Goal: Communication & Community: Answer question/provide support

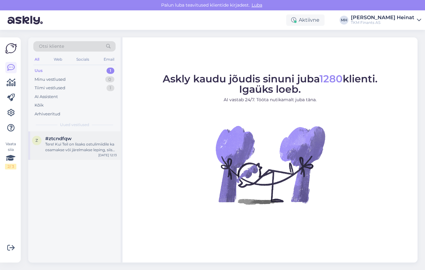
click at [83, 150] on div "Tere! Kui Teil on lisaks ostulimiidile ka osamakse või järelmakse leping, siis …" at bounding box center [81, 146] width 72 height 11
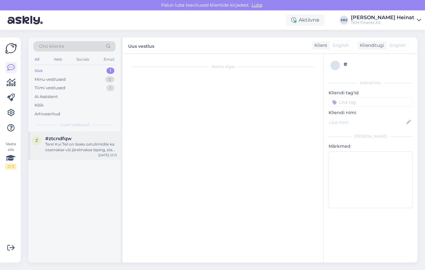
scroll to position [23, 0]
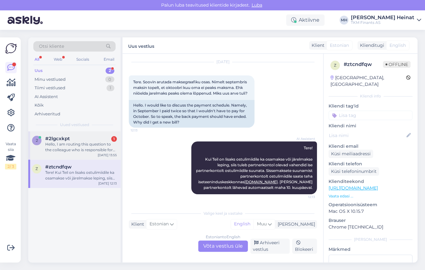
click at [76, 146] on div "Hello, I am routing this question to the colleague who is responsible for this …" at bounding box center [81, 146] width 72 height 11
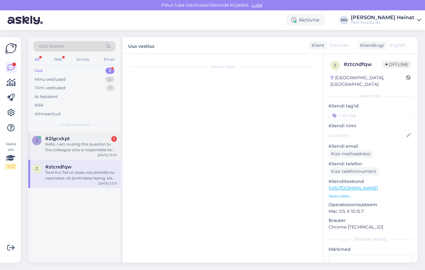
scroll to position [0, 0]
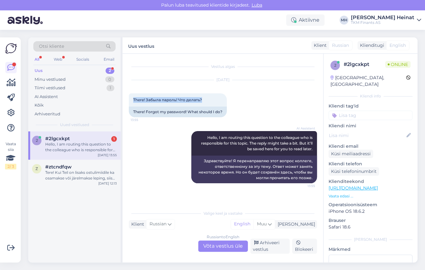
drag, startPoint x: 203, startPoint y: 99, endPoint x: 126, endPoint y: 101, distance: 76.7
click at [126, 101] on div "Vestlus algas [DATE] There! Забыла пароль! Что делать? 13:55 There! Forgot my p…" at bounding box center [223, 158] width 201 height 209
copy span "There! Забыла пароль! Что делать?"
click at [219, 245] on div "Russian to English Võta vestlus üle" at bounding box center [223, 245] width 50 height 11
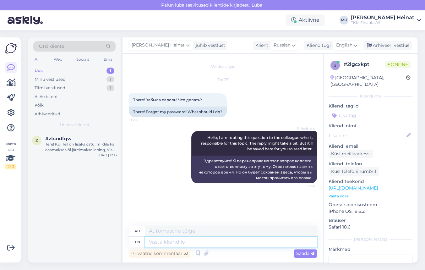
click at [190, 241] on textarea at bounding box center [231, 242] width 172 height 11
paste textarea "Tere, Täname Teid kirja eest. Teil on võimalik uuendada Partner Kuukaardi ostul…"
type textarea "Tere, Täname Teid kirja eest. Teil on võimalik uuendada Partner Kuukaardi ostul…"
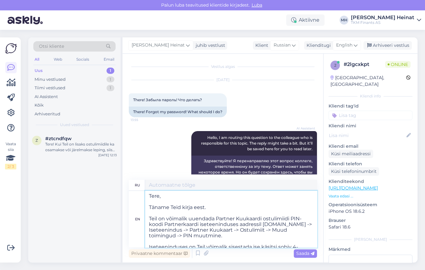
type textarea "Тере, Täname Teid kirja eest. Подробная информация о вашем партнере Kuukaardi o…"
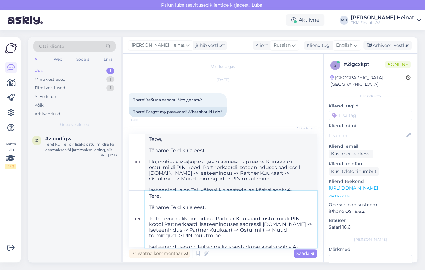
drag, startPoint x: 210, startPoint y: 209, endPoint x: 148, endPoint y: 208, distance: 61.9
click at [148, 208] on textarea "Tere, Täname Teid kirja eest. Teil on võimalik uuendada Partner Kuukaardi ostul…" at bounding box center [231, 219] width 172 height 57
click at [149, 217] on textarea "Tere, Teil on võimalik uuendada Partner Kuukaardi ostulimiidi PIN-koodi Partner…" at bounding box center [231, 219] width 172 height 57
type textarea "Tere, Teil on võimalik uuendada Partner Kuukaardi ostulimiidi PIN-koodi Partner…"
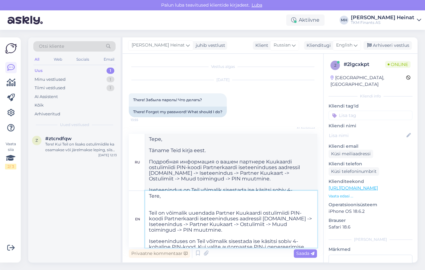
type textarea "Tere, Получите информацию о партнере Kuukaardi ostulimiidi PIN-koodi Partnerkaa…"
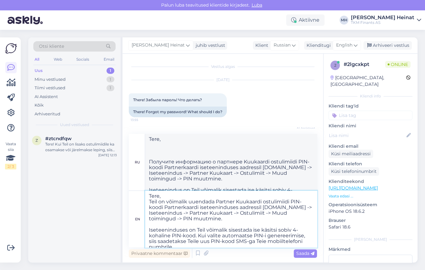
type textarea "Tere,Teil on võimalik uuendada Partner Kuukaardi ostulimiidi PIN-koodi Partnerk…"
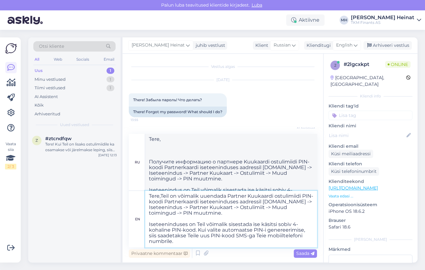
type textarea "Tere,Teil on võimalik uuendada Partner Kuukaardi ostulimiidi PIN-koodi Partnerk…"
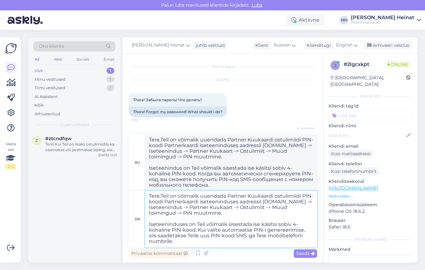
type textarea "TereTeil on võimalik uuendada Partner Kuukaardi ostulimiidi PIN-koodi Partnerka…"
type textarea "Tere!Teil on võimalik uuendada Partner Kuukaardi ostulimiidi PIN-koodi Partnerk…"
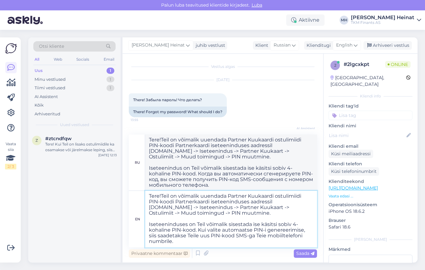
type textarea "Tere! Teil on võimalik uuendada Partner Kuukaardi ostulimiidi PIN-koodi Partner…"
type textarea "Тере! Пожалуйста, свяжитесь с партнером Kuukaardi ostulimiidi PIN-koodi Partner…"
type textarea "Tere! Teil on võimalik uuendada Partner Kuukaardi ostulimiidi PIN-koodi Partner…"
click at [300, 253] on span "Saada" at bounding box center [305, 254] width 18 height 6
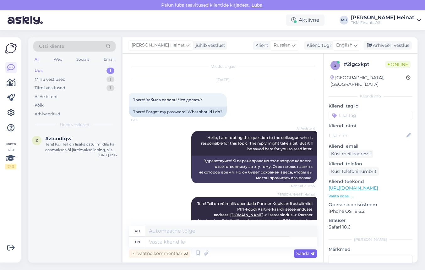
scroll to position [0, 0]
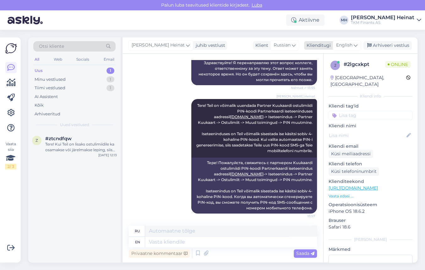
click at [356, 45] on icon at bounding box center [356, 45] width 4 height 7
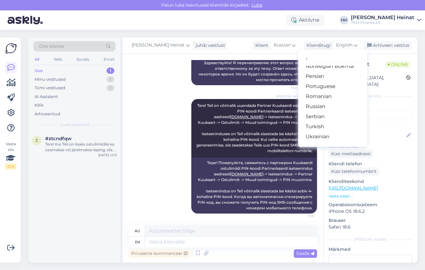
scroll to position [87, 0]
type input "r"
click at [325, 107] on link "Russian" at bounding box center [332, 107] width 69 height 10
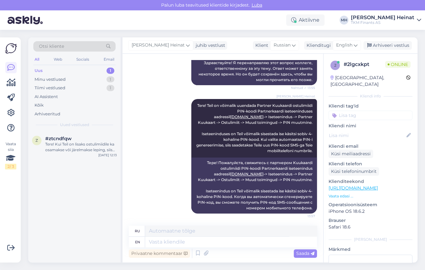
scroll to position [90, 0]
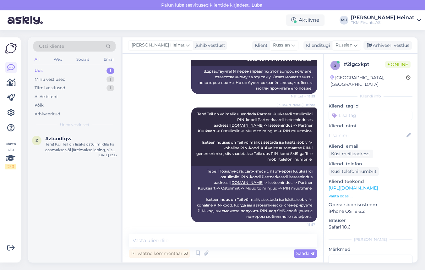
click at [166, 156] on div "[PERSON_NAME] Heinat Tere! Teil on võimalik uuendada Partner Kuukaardi ostulimi…" at bounding box center [223, 165] width 188 height 128
click at [65, 146] on div "Tere! Kui Teil on lisaks ostulimiidile ka osamakse või järelmakse leping, siis …" at bounding box center [81, 146] width 72 height 11
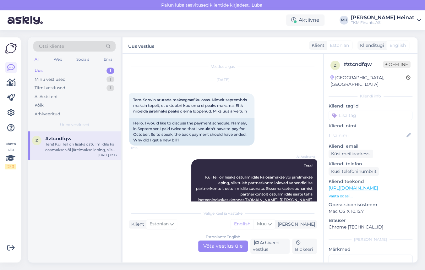
scroll to position [23, 0]
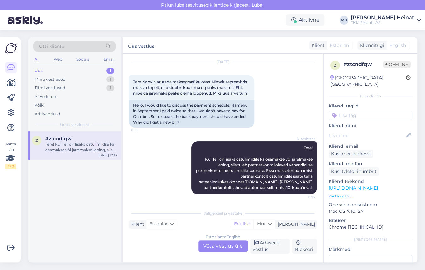
click at [212, 245] on div "Estonian to English Võta vestlus üle" at bounding box center [223, 245] width 50 height 11
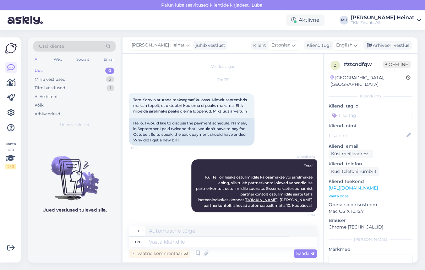
scroll to position [4, 0]
click at [176, 242] on textarea at bounding box center [231, 242] width 172 height 11
type textarea "Tere!"
type textarea "Tere"
type textarea "Tere!"
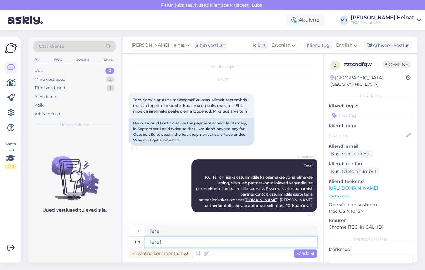
type textarea "Tere!"
type textarea "Tere! Palun s"
type textarea "Tere! [GEOGRAPHIC_DATA]"
type textarea "Tere! Palun saatke"
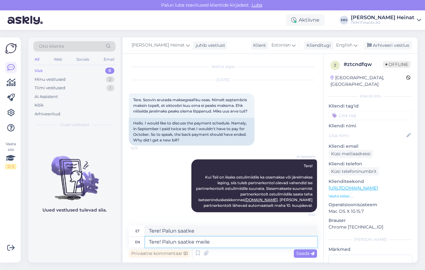
type textarea "Tere! Palun saatke meile"
type textarea "Tere! Palun saatke meile teie"
type textarea "Tere! Palun saatke meile oma"
type textarea "Tere! Palun saatke meile teie tuvastamiseks"
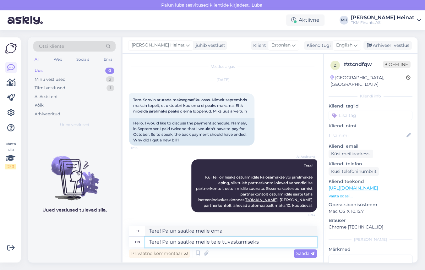
type textarea "Tere! Palun saatke meile teie tuvastamiseks"
type textarea "Tere! Palun saatke meile teie tuvastamiseks Teie"
type textarea "Tere! Palun saatke meile teie tuvastamiseks Teie viitenumbe"
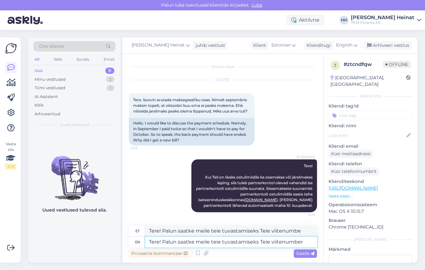
type textarea "Tere! Palun saatke meile teie tuvastamiseks Teie viitenumber."
click at [213, 244] on textarea "Tere! Palun saatke meile teie tuvastamiseks Teie viitenumber." at bounding box center [231, 242] width 172 height 11
type textarea "Tere! Palun saatke meile Teie tuvastamiseks Teie viitenumber."
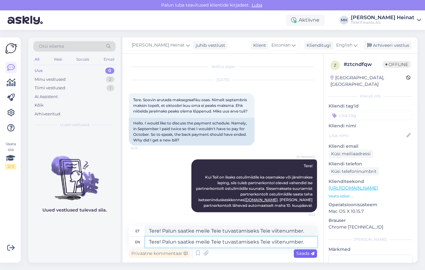
type textarea "Tere! Palun saatke meile Teie tuvastamiseks Teie viitenumber."
click at [301, 252] on span "Saada" at bounding box center [305, 254] width 18 height 6
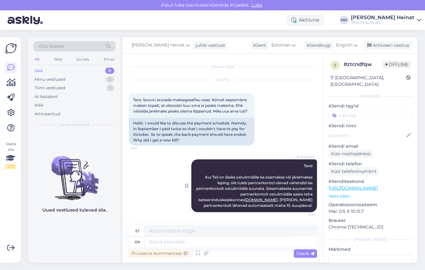
scroll to position [53, 0]
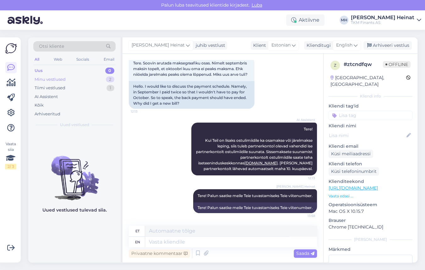
click at [51, 80] on div "Minu vestlused" at bounding box center [50, 79] width 31 height 6
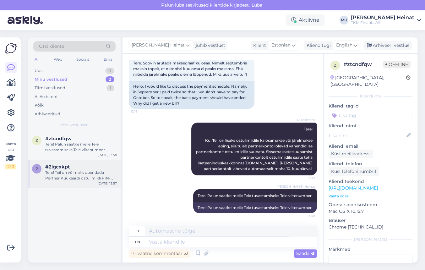
click at [72, 170] on div "Tere! Teil on võimalik uuendada Partner Kuukaardi ostulimiidi PIN-koodi Partner…" at bounding box center [81, 175] width 72 height 11
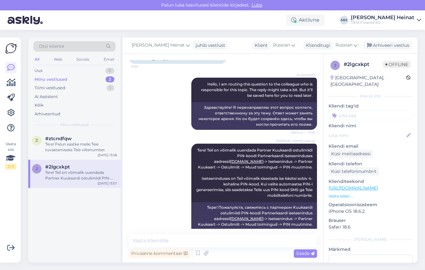
scroll to position [90, 0]
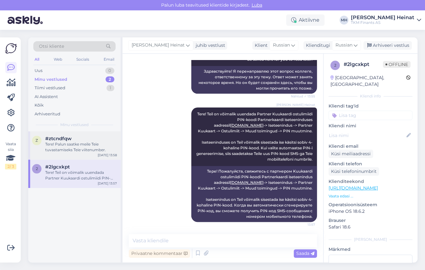
click at [74, 142] on div "Tere! Palun saatke meile Teie tuvastamiseks Teie viitenumber." at bounding box center [81, 146] width 72 height 11
